Goal: Task Accomplishment & Management: Use online tool/utility

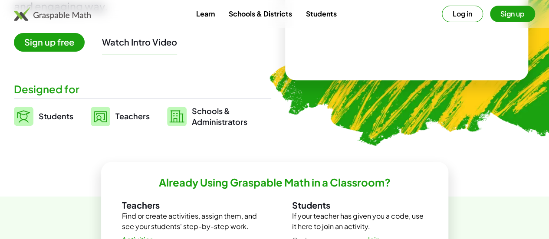
scroll to position [159, 0]
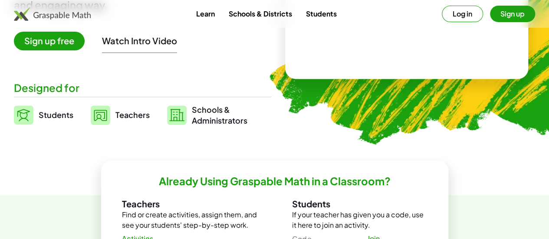
click at [60, 114] on span "Students" at bounding box center [56, 115] width 35 height 10
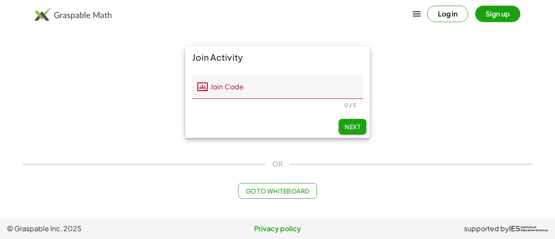
click at [140, 100] on div "Join Activity Join Code Join Code Should be 5 characters. 0 / 5 Next" at bounding box center [277, 92] width 520 height 101
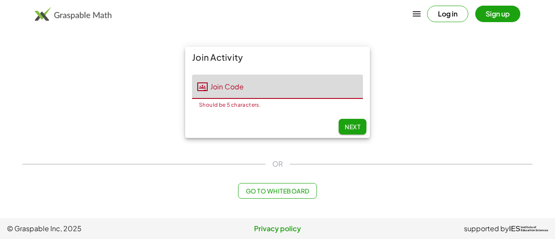
click at [229, 89] on input "Join Code" at bounding box center [285, 87] width 155 height 24
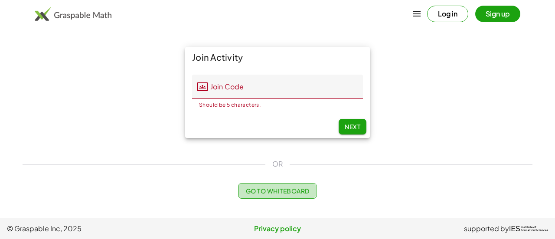
click at [311, 191] on button "Go to Whiteboard" at bounding box center [277, 191] width 79 height 16
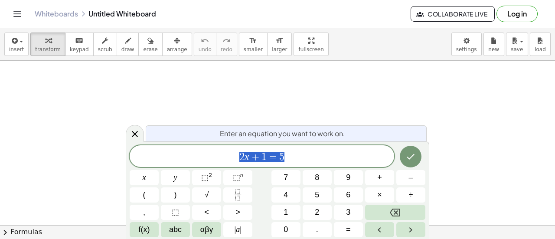
click at [410, 159] on icon "Done" at bounding box center [411, 157] width 8 height 6
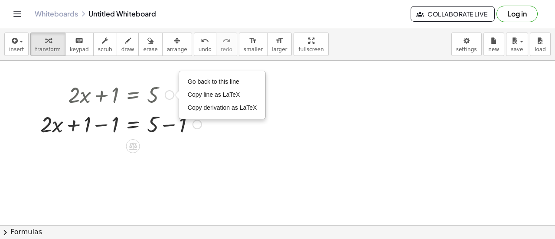
click at [119, 99] on div at bounding box center [121, 93] width 170 height 29
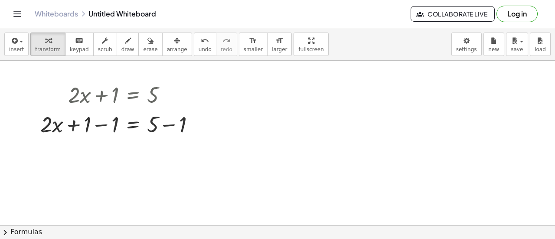
click at [122, 98] on div at bounding box center [121, 93] width 170 height 29
click at [109, 104] on div at bounding box center [121, 93] width 170 height 29
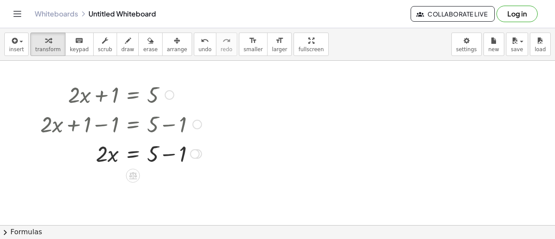
click at [101, 128] on div at bounding box center [121, 123] width 170 height 29
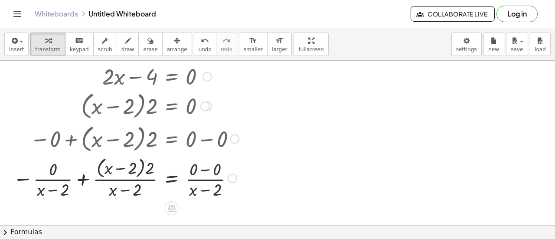
scroll to position [191, 0]
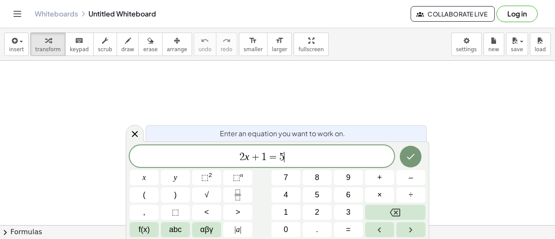
click at [371, 156] on span "2 x + 1 = 5 ​" at bounding box center [262, 157] width 265 height 12
click at [403, 160] on button "Done" at bounding box center [411, 157] width 22 height 22
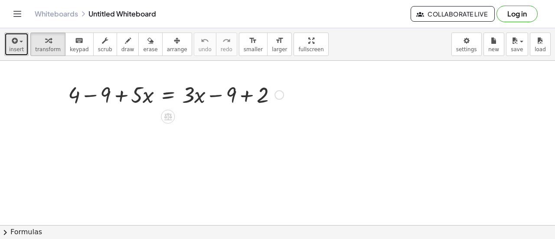
click at [15, 42] on icon "button" at bounding box center [14, 41] width 8 height 10
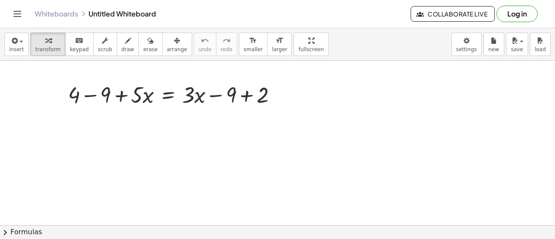
click at [47, 5] on div "Whiteboards Untitled Whiteboard Collaborate Live Log in" at bounding box center [277, 14] width 534 height 28
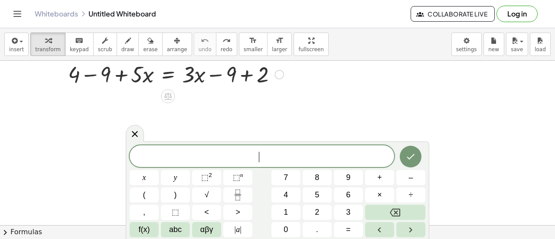
scroll to position [21, 0]
